Goal: Navigation & Orientation: Go to known website

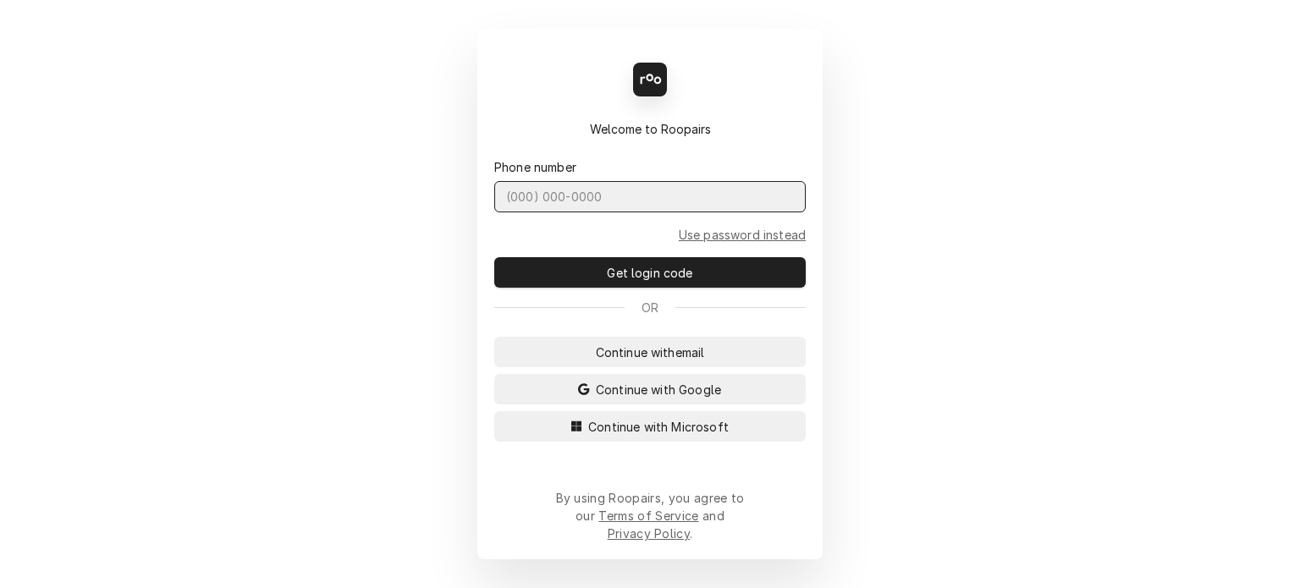
click at [577, 212] on input "Dynamic Content Wrapper" at bounding box center [650, 196] width 312 height 31
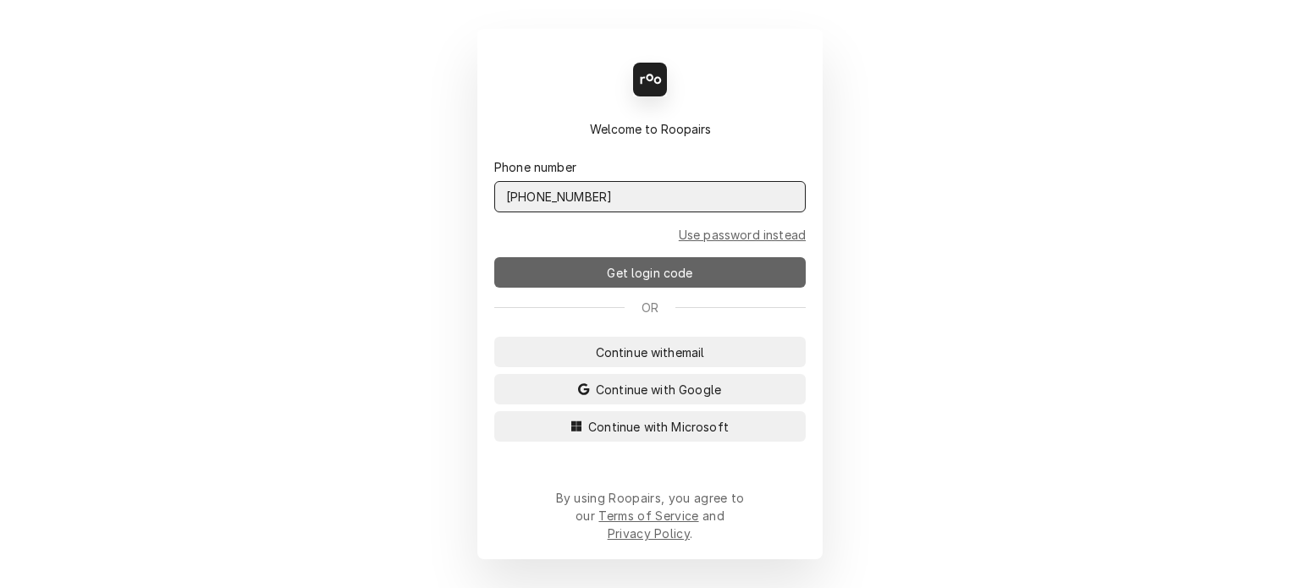
type input "[PHONE_NUMBER]"
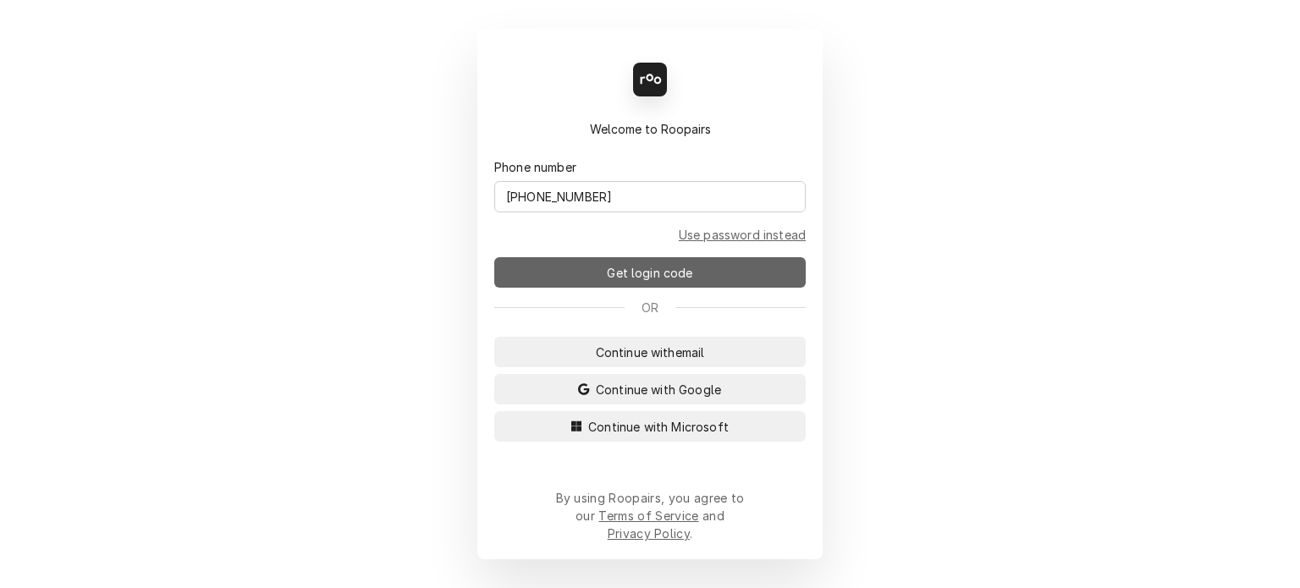
click at [657, 282] on span "Get login code" at bounding box center [650, 273] width 92 height 18
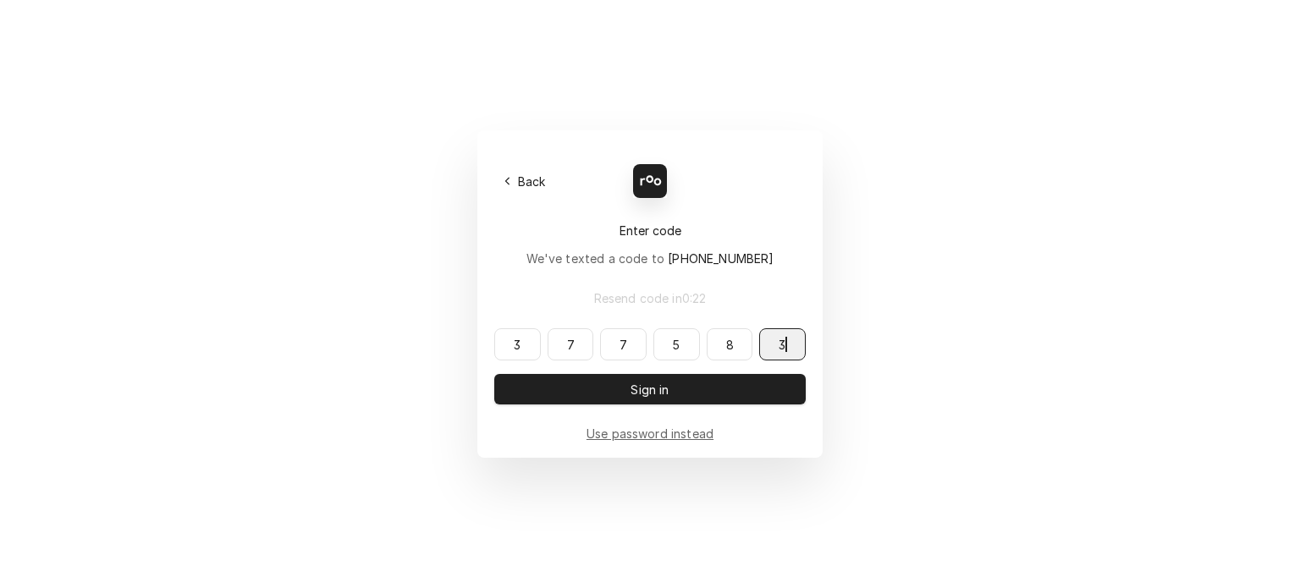
type input "377583"
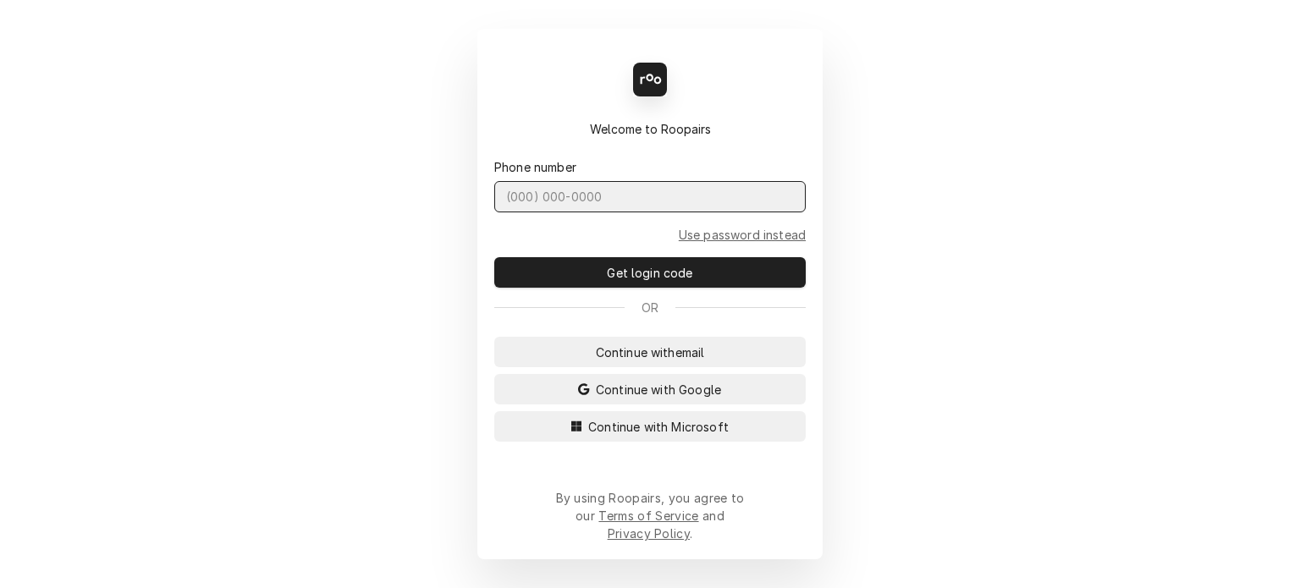
drag, startPoint x: 605, startPoint y: 214, endPoint x: 633, endPoint y: 219, distance: 28.4
click at [606, 213] on input "Dynamic Content Wrapper" at bounding box center [650, 196] width 312 height 31
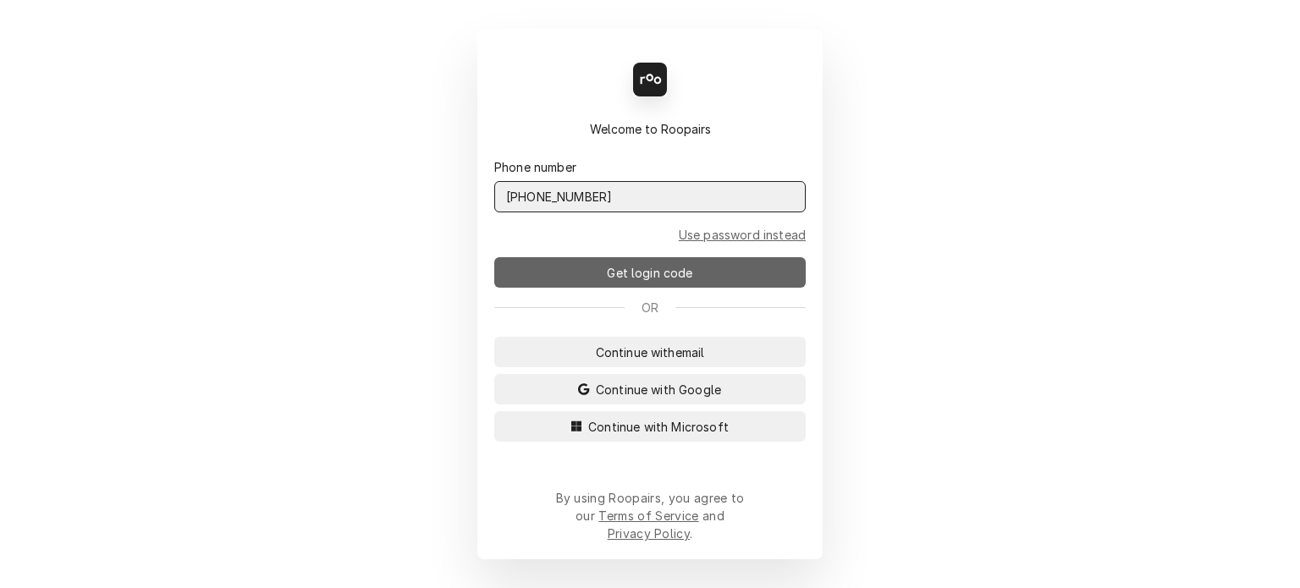
type input "[PHONE_NUMBER]"
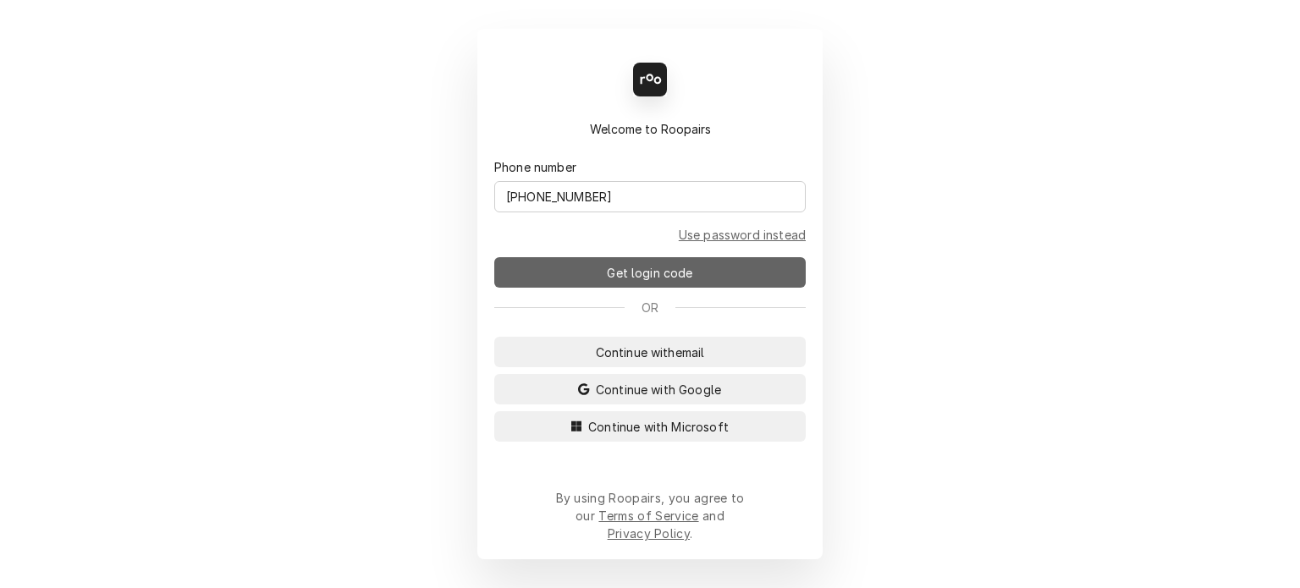
click at [664, 282] on span "Get login code" at bounding box center [650, 273] width 92 height 18
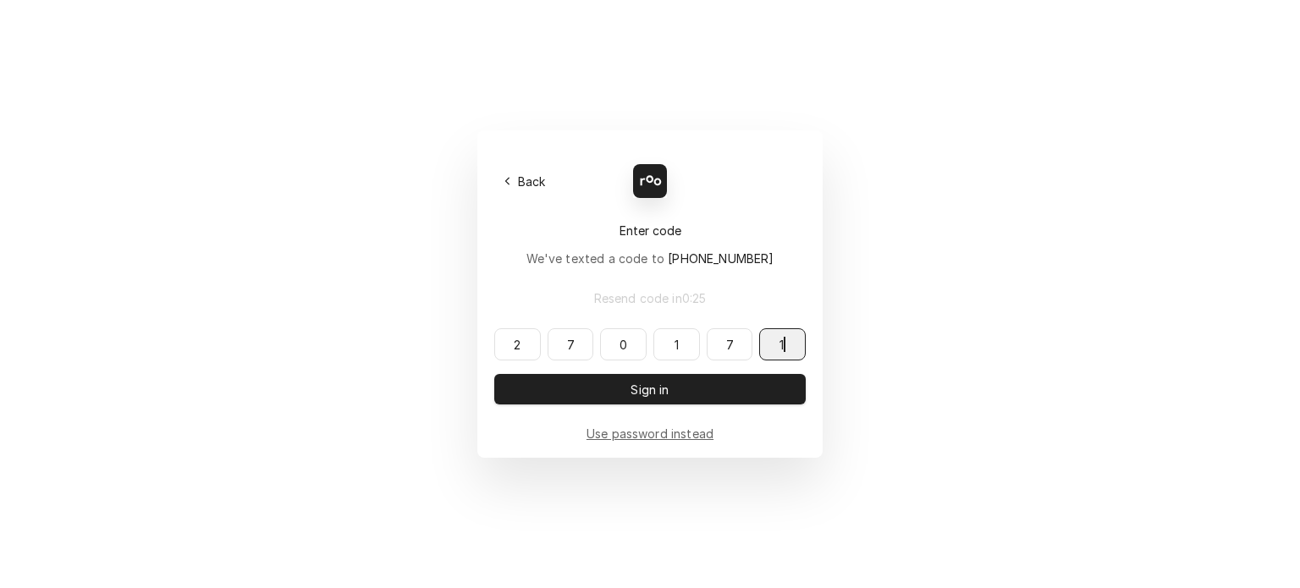
type input "270171"
